Goal: Task Accomplishment & Management: Manage account settings

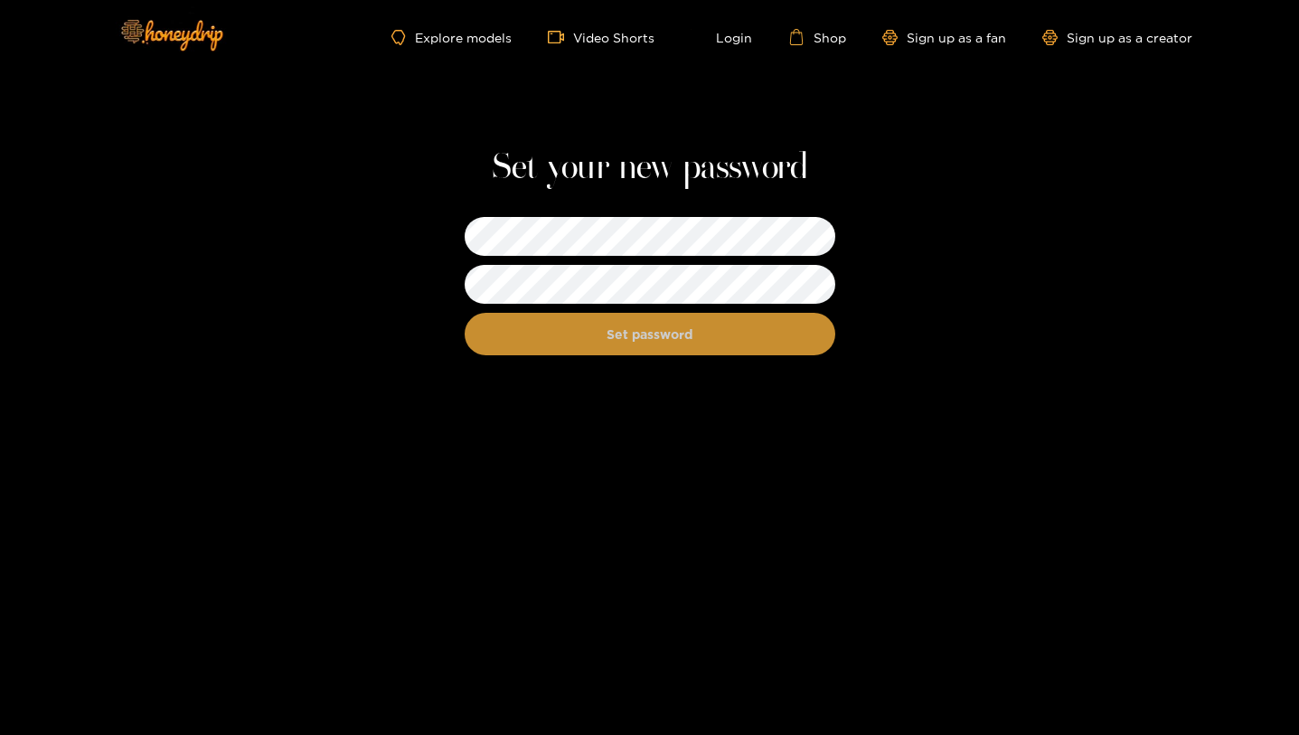
click at [659, 340] on button "Set password" at bounding box center [650, 334] width 371 height 43
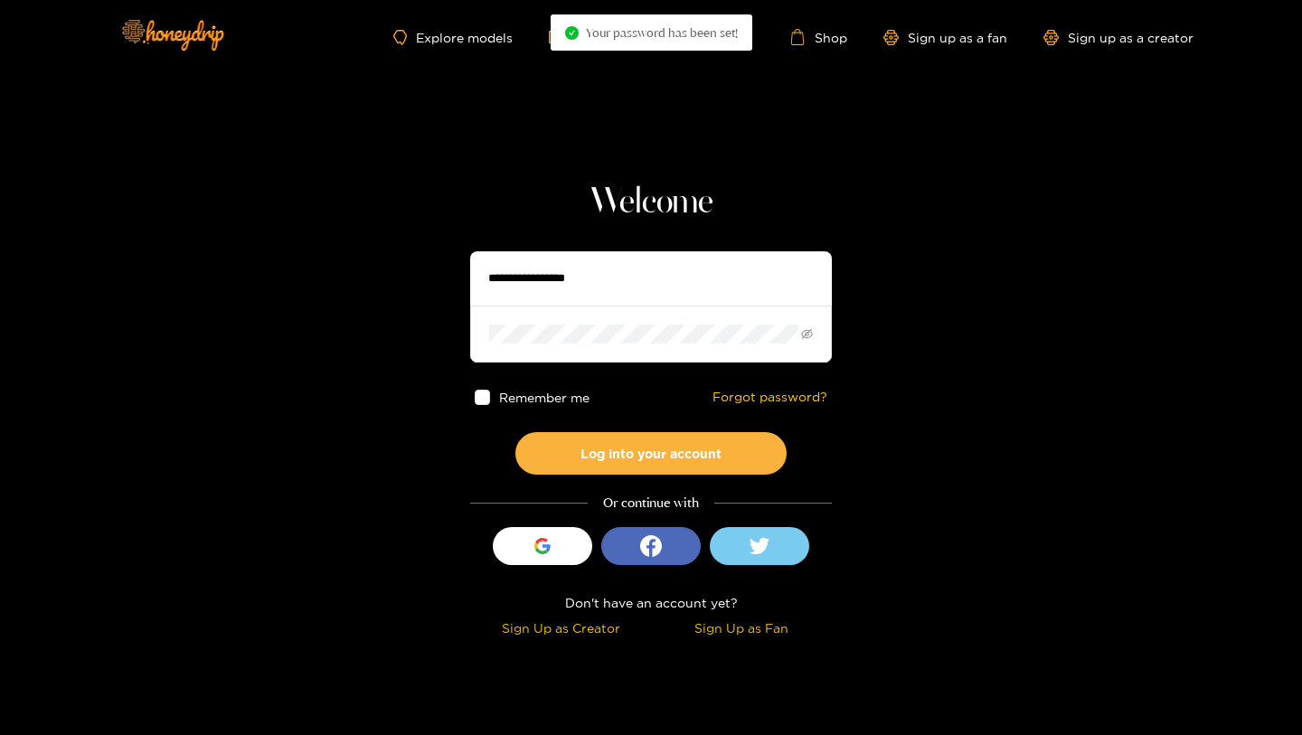
click at [549, 191] on h1 "Welcome" at bounding box center [651, 202] width 362 height 43
click at [543, 266] on input "text" at bounding box center [651, 278] width 362 height 54
type input "**********"
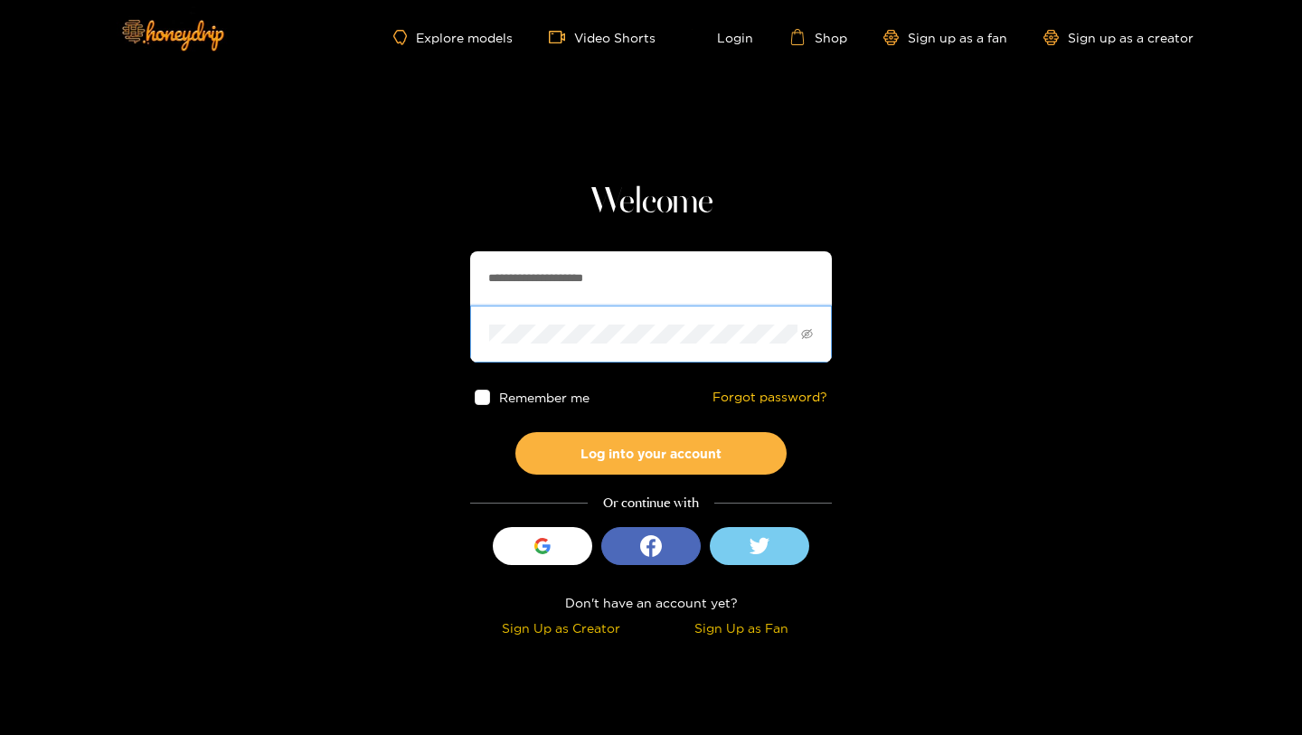
click at [515, 432] on button "Log into your account" at bounding box center [650, 453] width 271 height 43
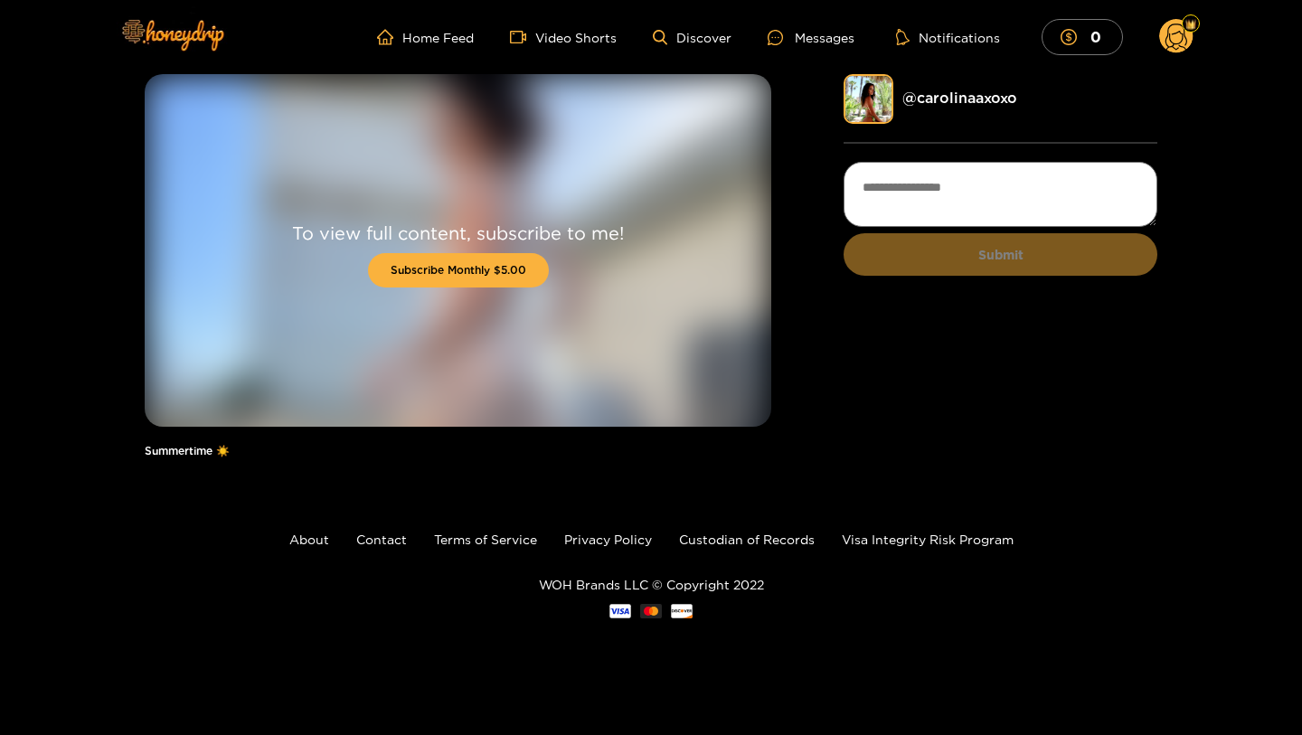
click at [422, 496] on footer "About Contact Terms of Service Privacy Policy Custodian of Records Visa Integri…" at bounding box center [651, 574] width 1302 height 197
click at [886, 90] on img at bounding box center [869, 99] width 50 height 50
click at [919, 97] on link "@ carolinaaxoxo" at bounding box center [959, 98] width 115 height 16
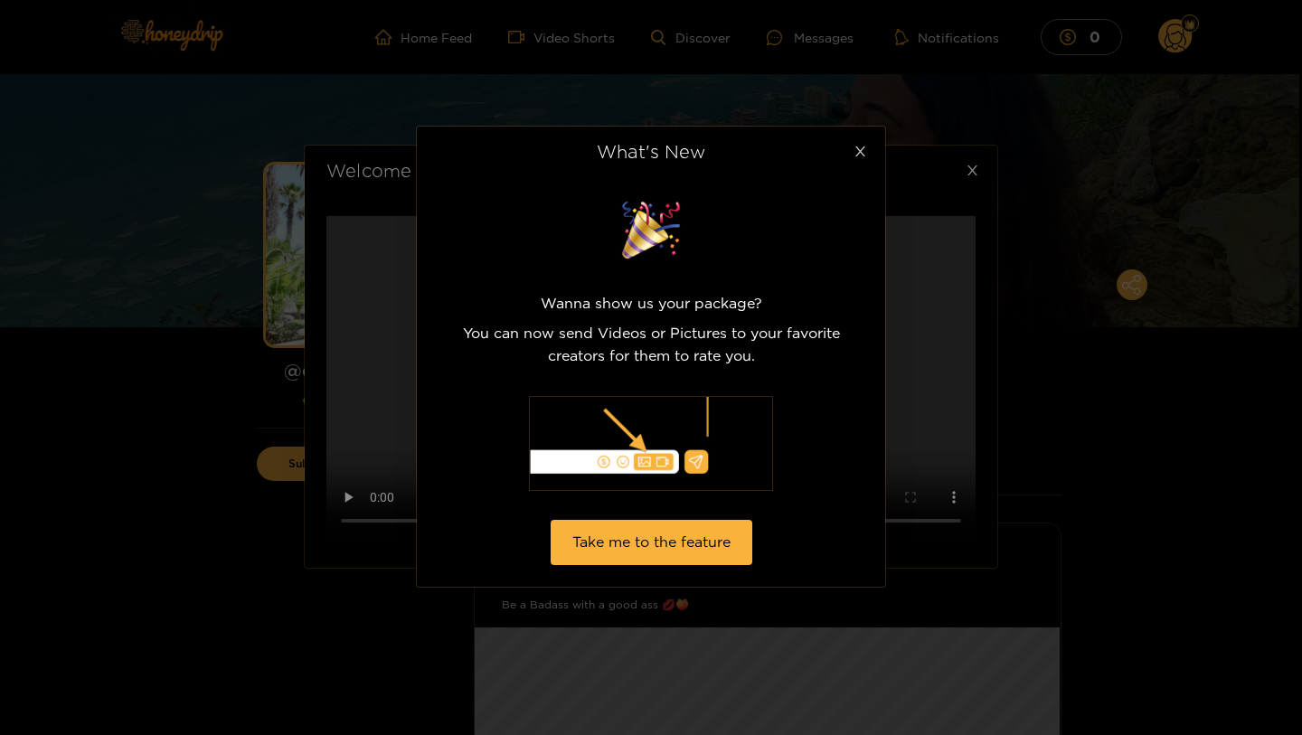
click at [862, 144] on span "Close" at bounding box center [860, 152] width 51 height 51
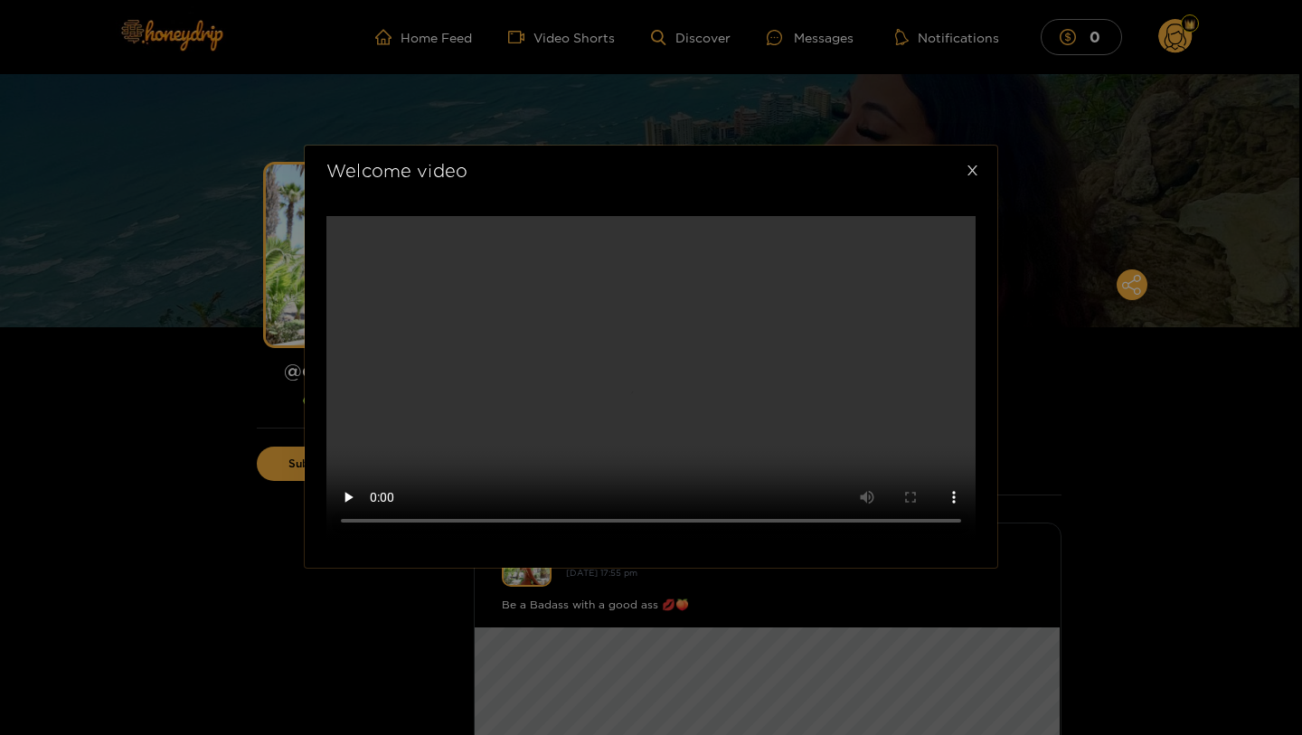
click at [968, 165] on icon "close" at bounding box center [973, 170] width 10 height 10
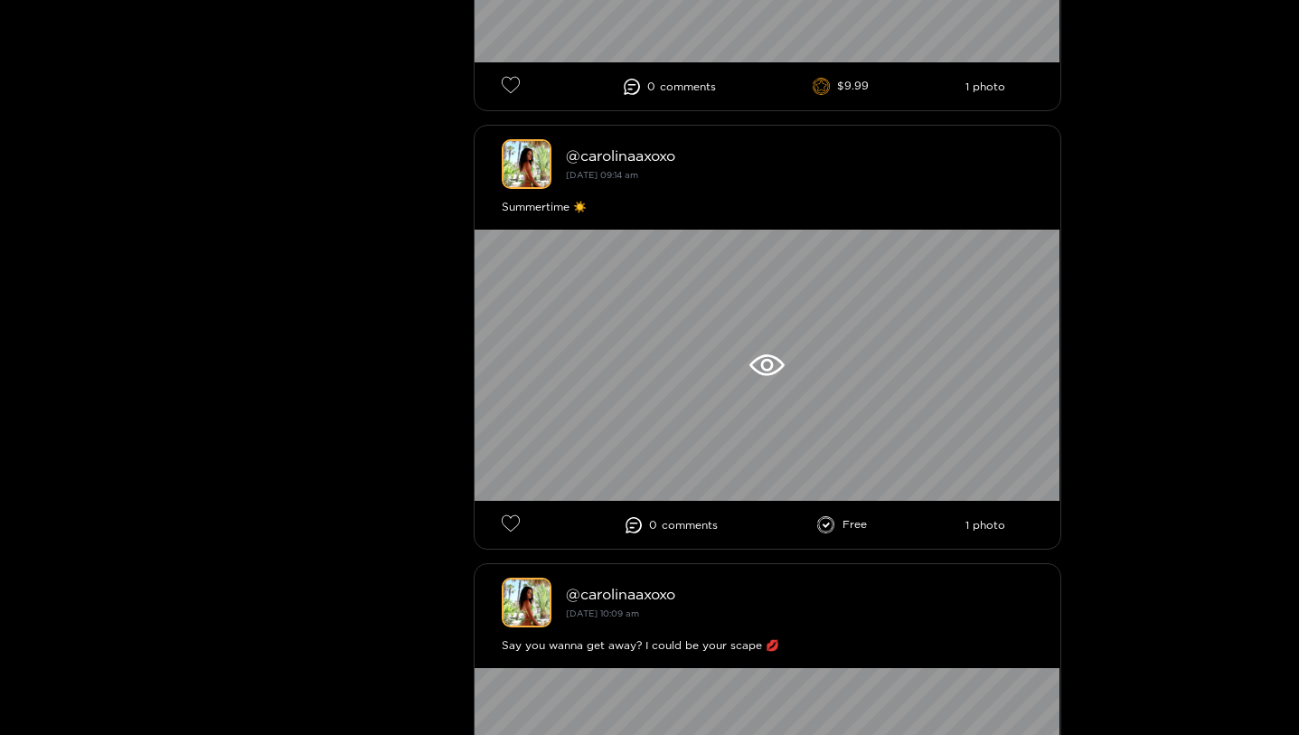
scroll to position [2609, 0]
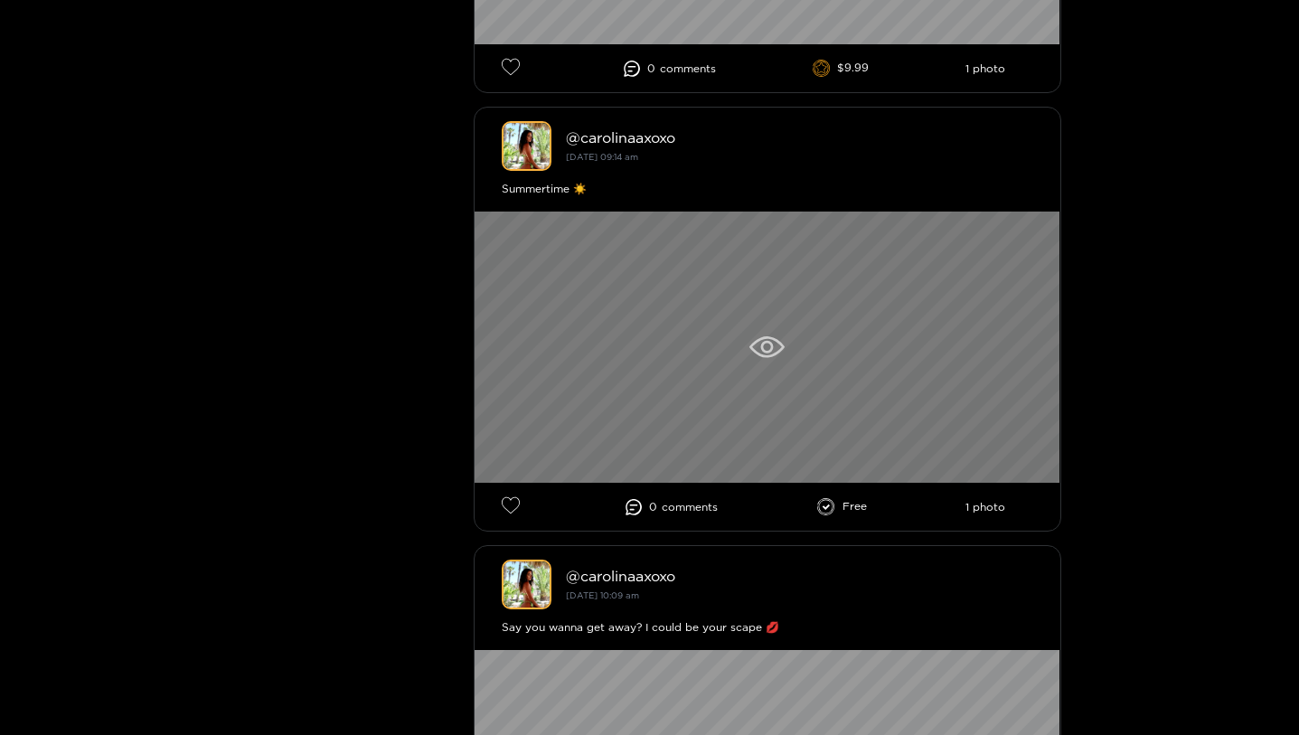
click at [770, 350] on icon at bounding box center [767, 347] width 35 height 22
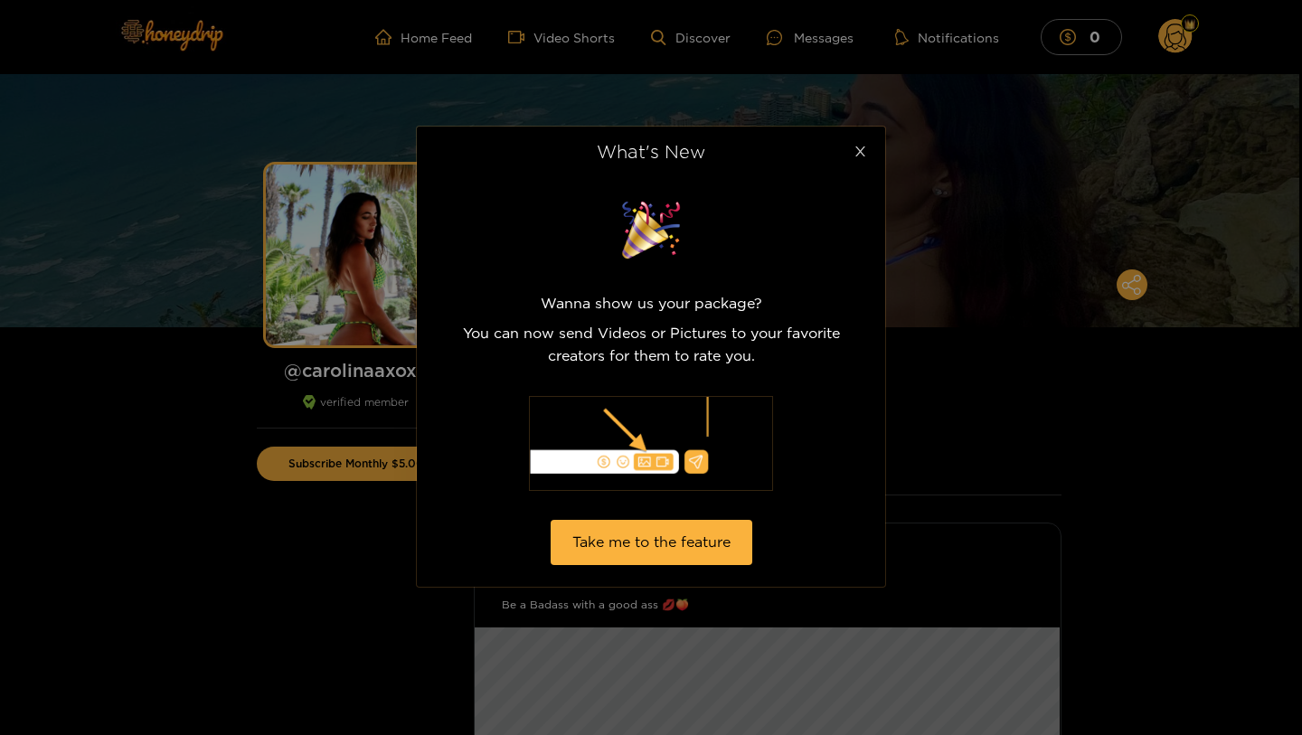
click at [859, 147] on icon "close" at bounding box center [861, 152] width 14 height 14
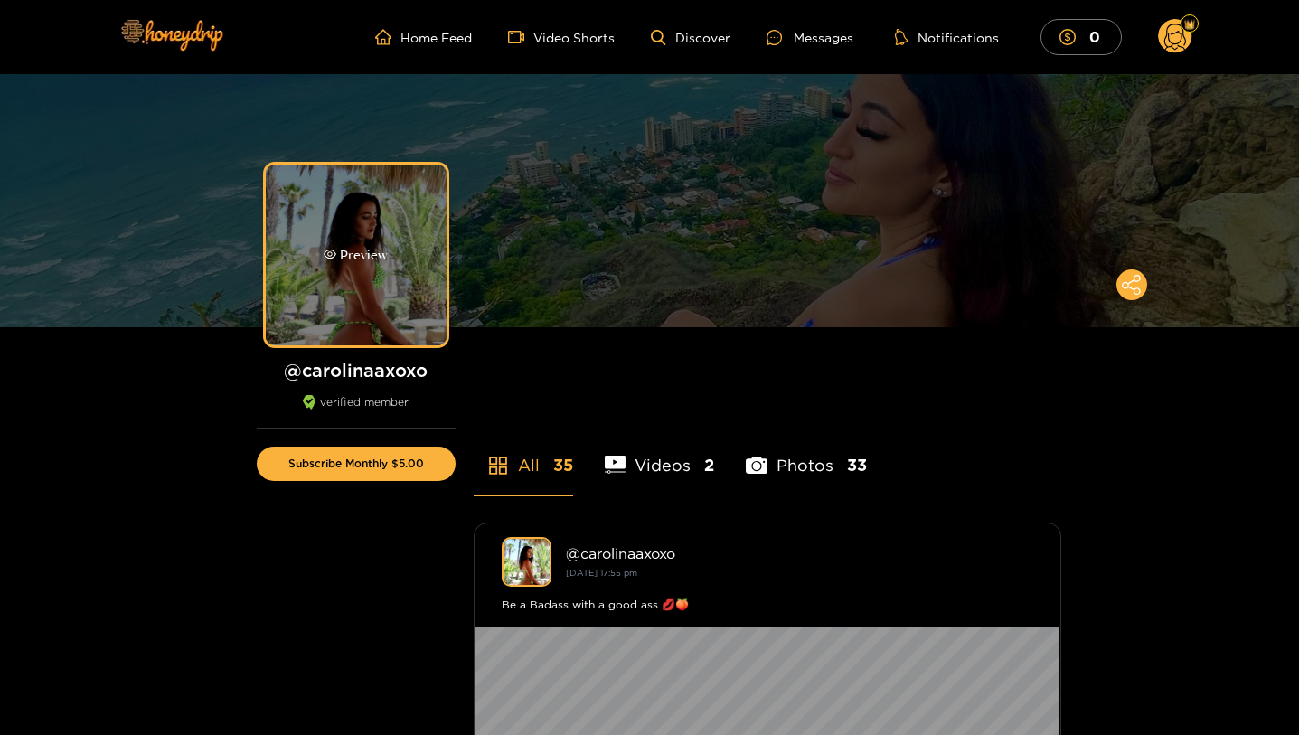
click at [369, 277] on div "Preview" at bounding box center [356, 255] width 181 height 181
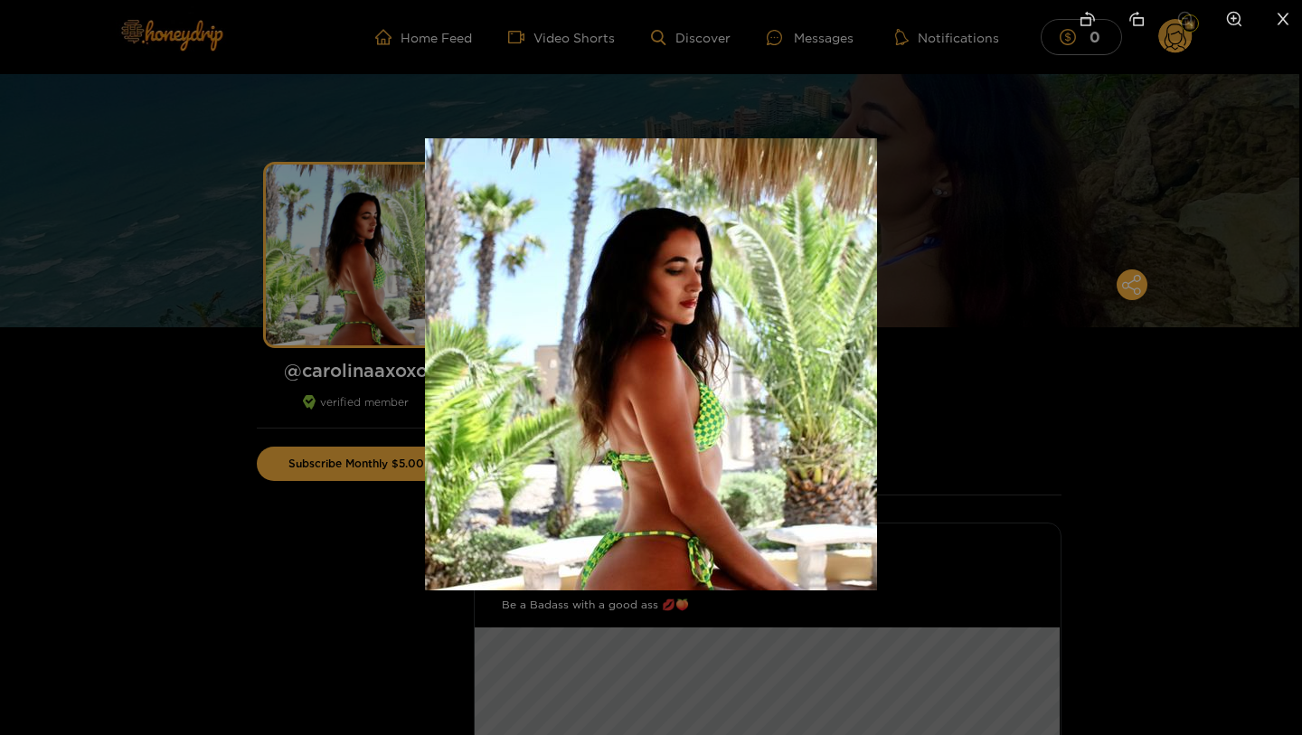
click at [365, 581] on div at bounding box center [651, 367] width 1302 height 735
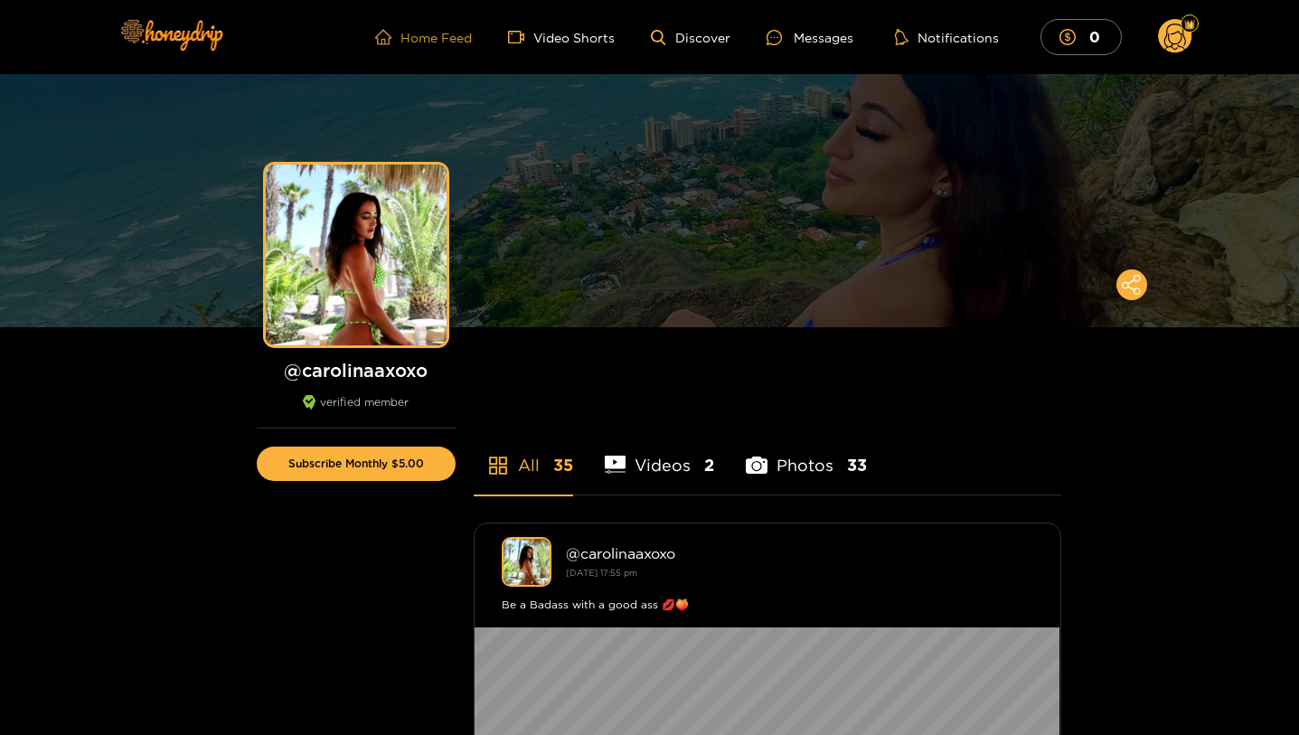
click at [416, 43] on link "Home Feed" at bounding box center [423, 37] width 97 height 16
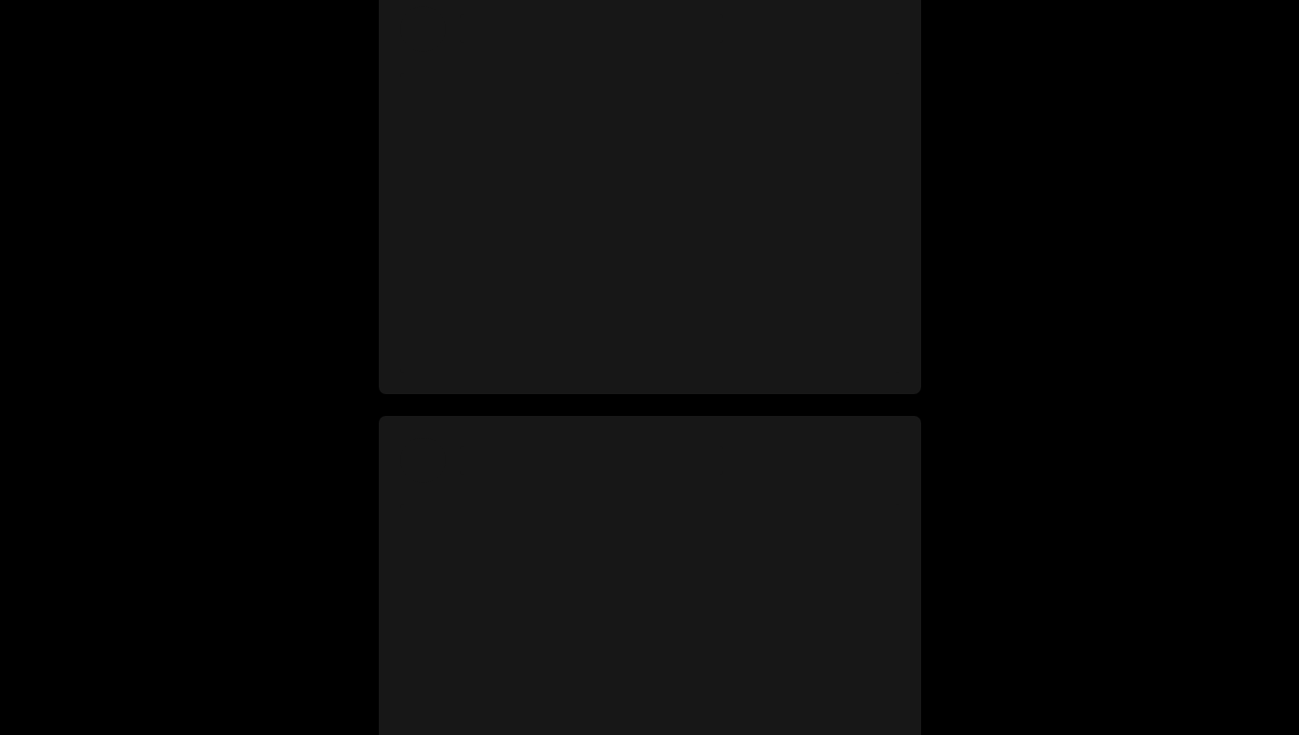
scroll to position [2198, 0]
